Goal: Task Accomplishment & Management: Manage account settings

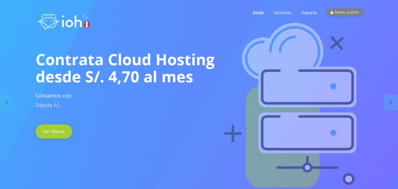
click at [348, 12] on div "PORTAL CLIENTE" at bounding box center [344, 13] width 35 height 8
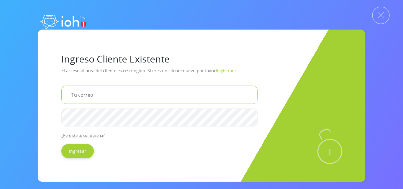
click at [117, 90] on input "email" at bounding box center [159, 94] width 196 height 18
type input "gabinetescab@gmail.com"
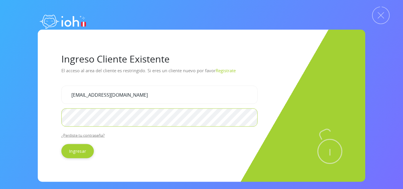
click at [61, 144] on input "Ingresar" at bounding box center [77, 151] width 32 height 14
